Goal: Information Seeking & Learning: Find specific page/section

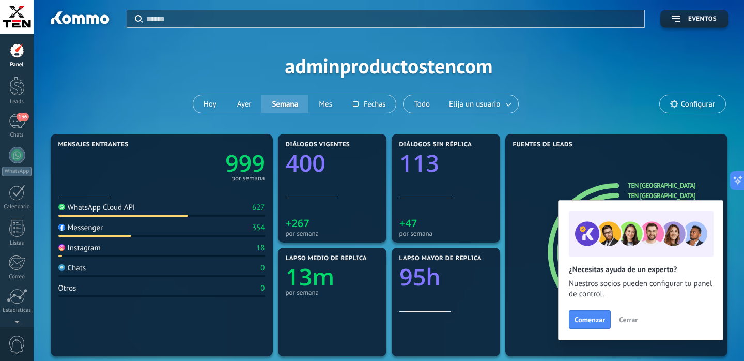
click at [629, 320] on span "Cerrar" at bounding box center [628, 319] width 19 height 7
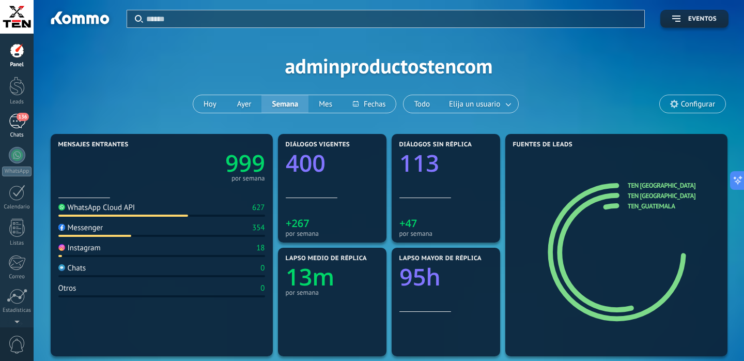
click at [20, 120] on span "136" at bounding box center [23, 117] width 12 height 8
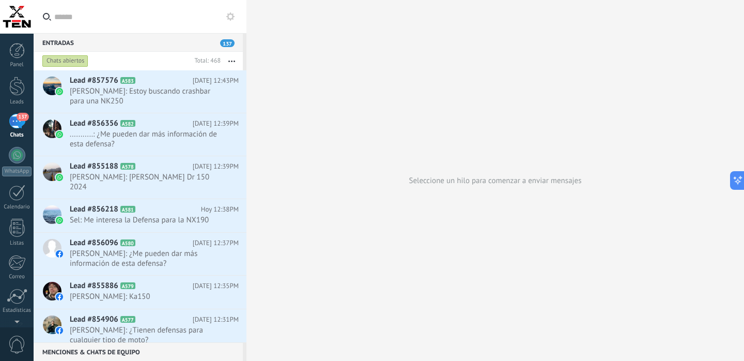
click at [127, 40] on div "Entradas 137" at bounding box center [138, 42] width 209 height 19
click at [112, 23] on input "text" at bounding box center [146, 16] width 184 height 33
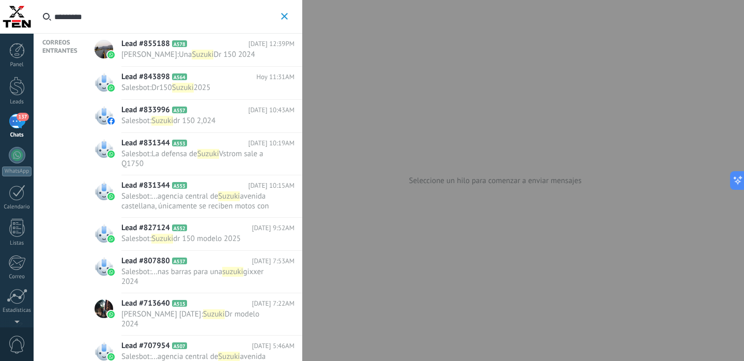
type input "*********"
click at [286, 16] on icon "button" at bounding box center [284, 16] width 7 height 7
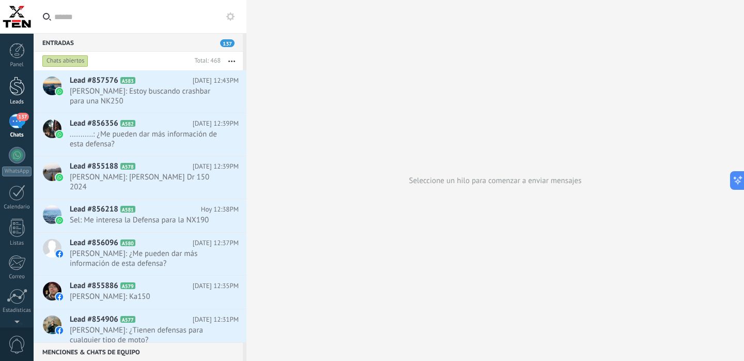
click at [12, 90] on div at bounding box center [17, 86] width 16 height 19
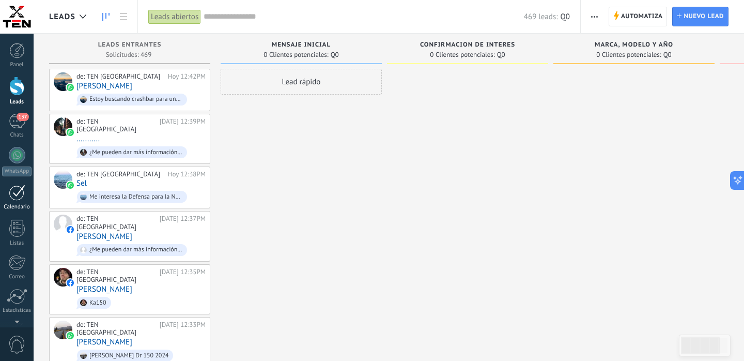
click at [17, 200] on div at bounding box center [17, 193] width 17 height 16
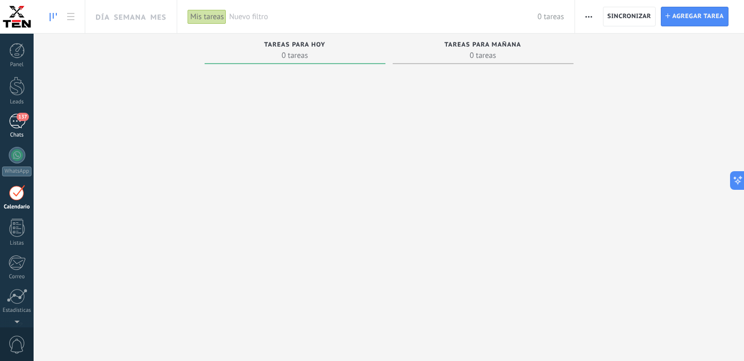
click at [18, 125] on div "137" at bounding box center [17, 121] width 17 height 15
